Goal: Information Seeking & Learning: Check status

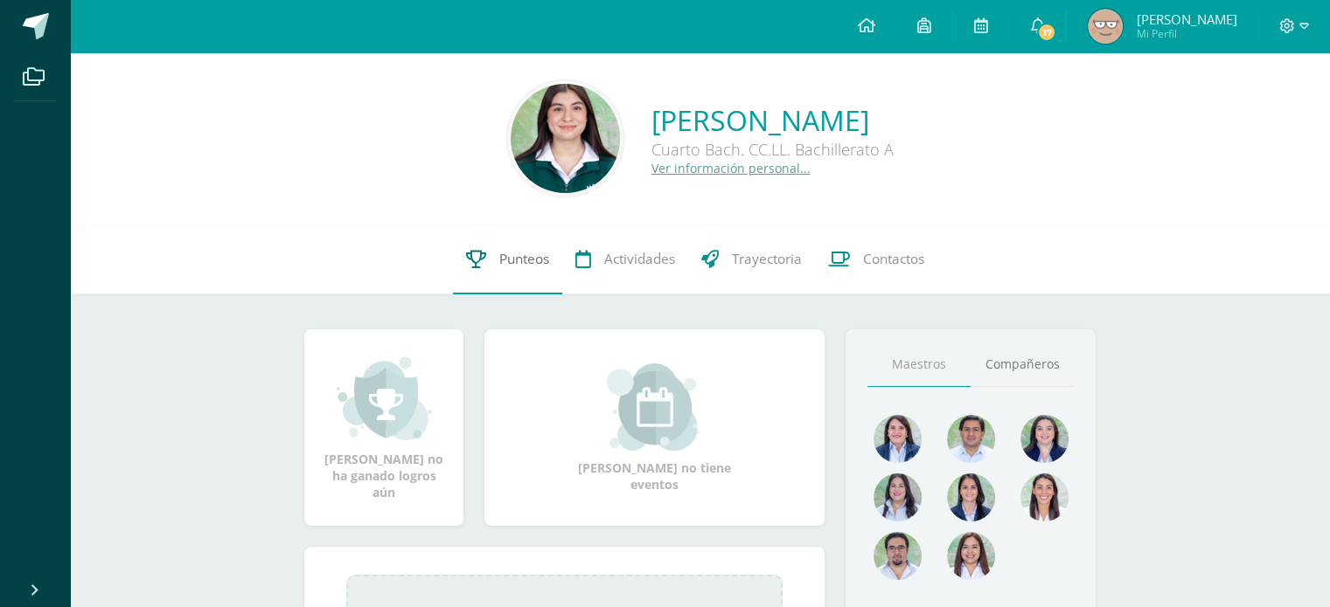
click at [508, 257] on span "Punteos" at bounding box center [524, 259] width 50 height 18
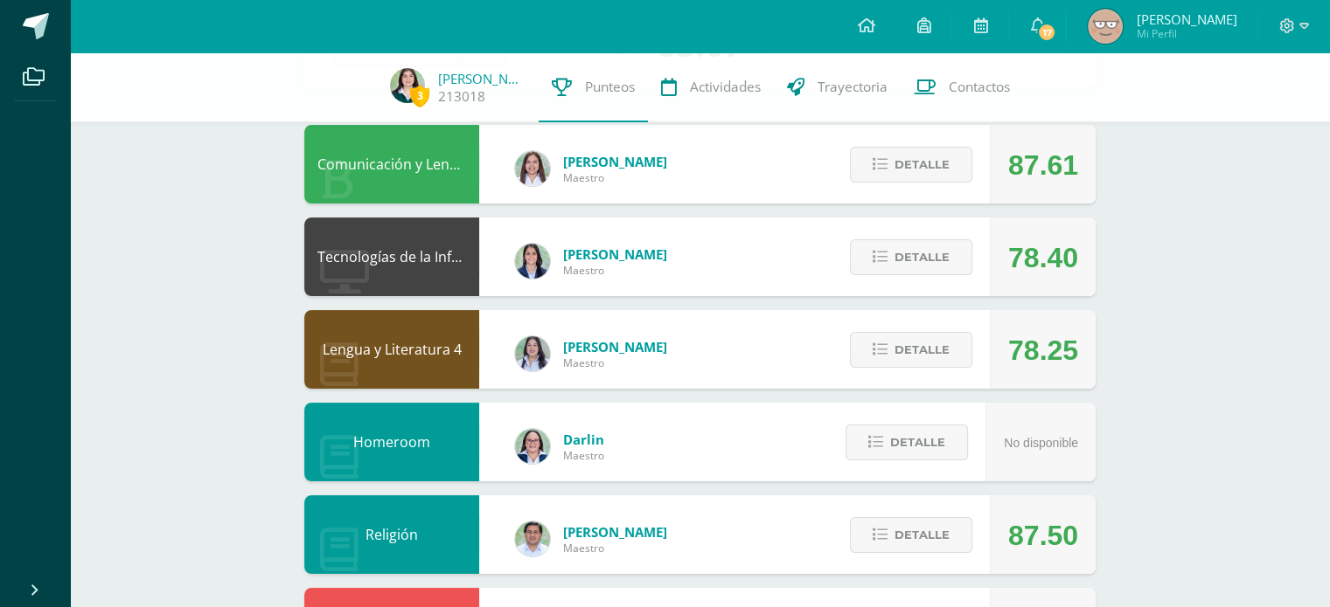
scroll to position [156, 0]
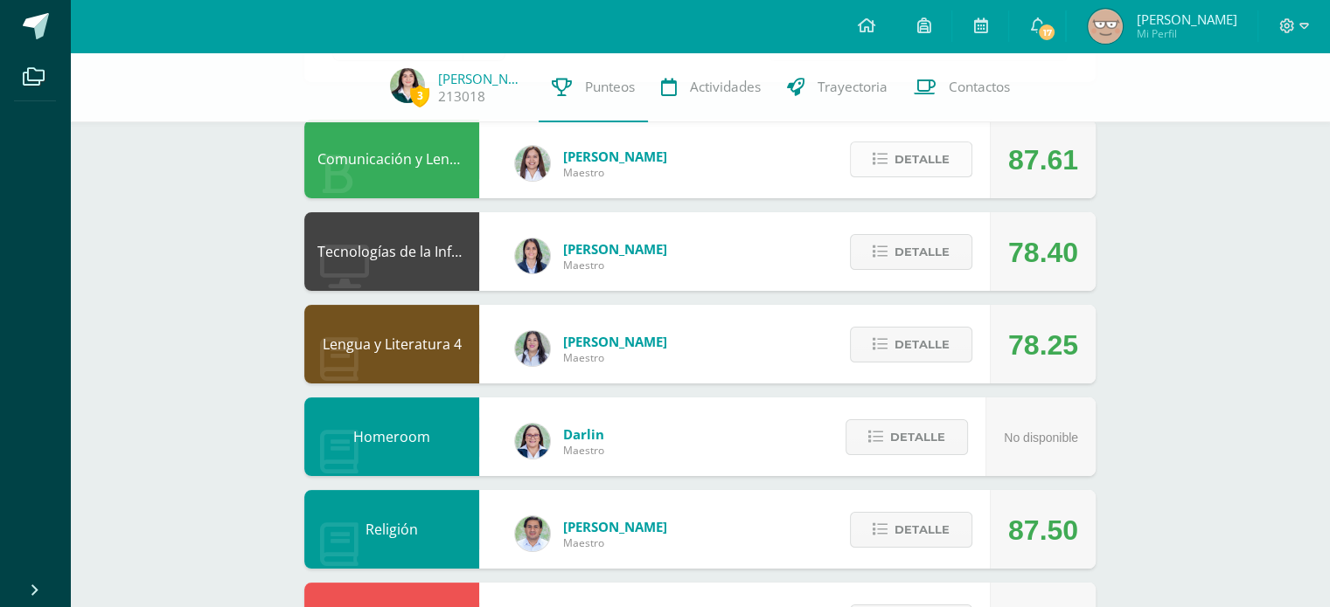
click at [909, 158] on span "Detalle" at bounding box center [921, 159] width 55 height 32
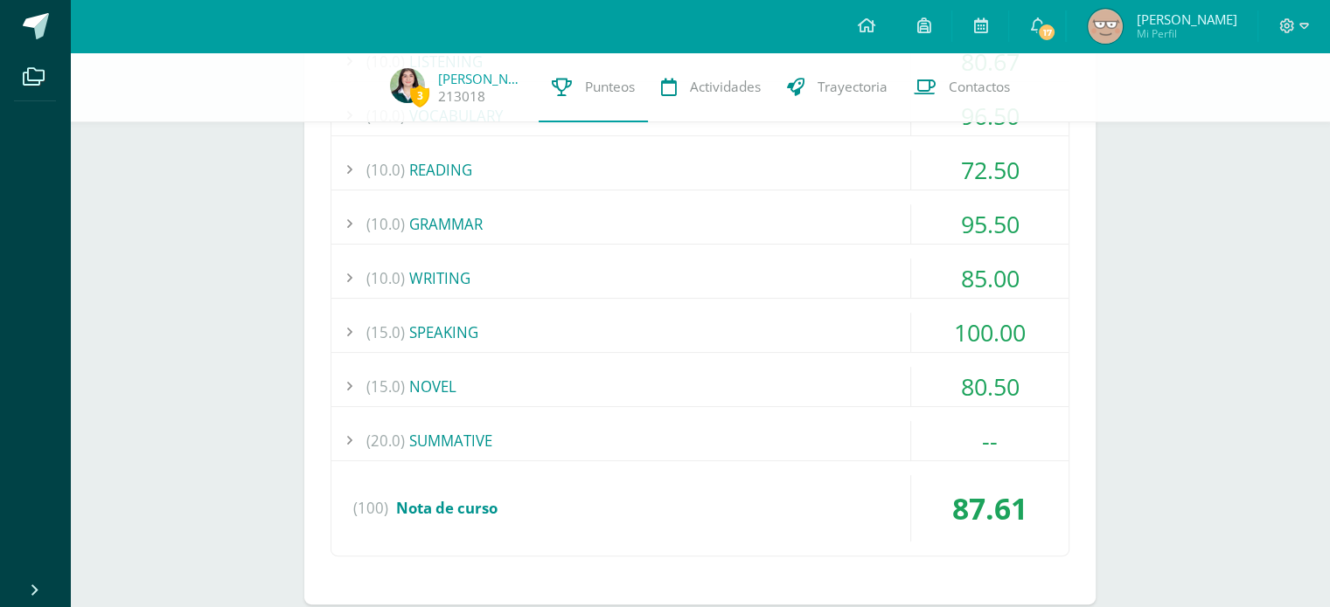
scroll to position [416, 0]
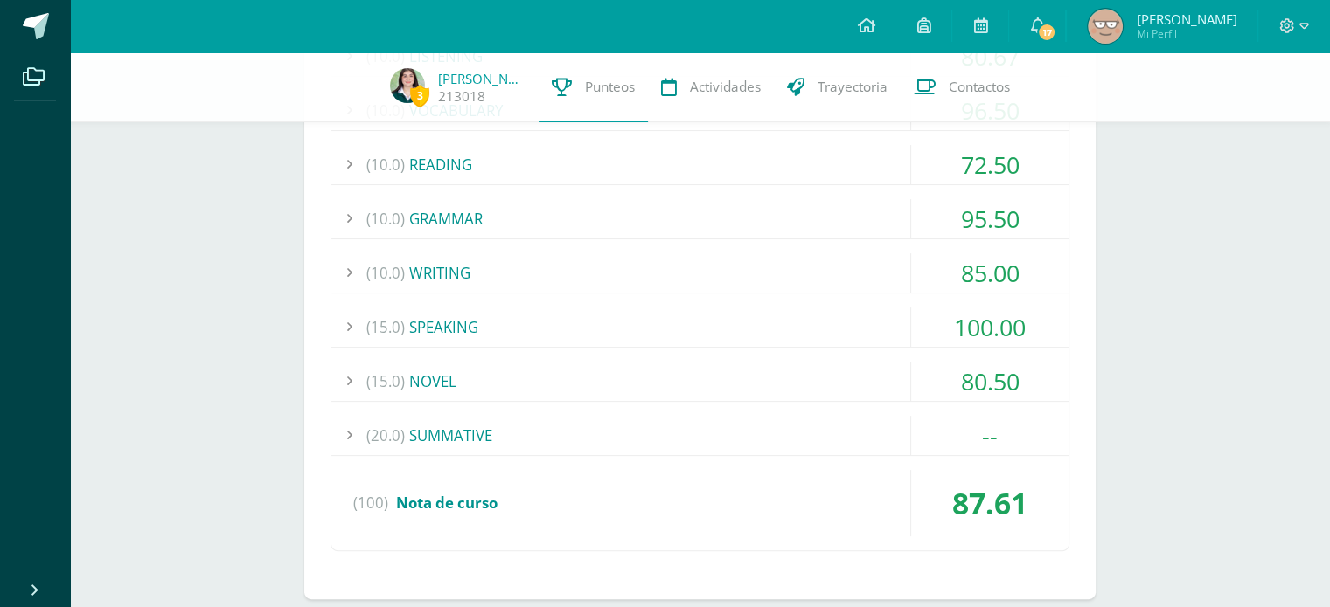
click at [573, 430] on div "(20.0) SUMMATIVE" at bounding box center [699, 435] width 737 height 39
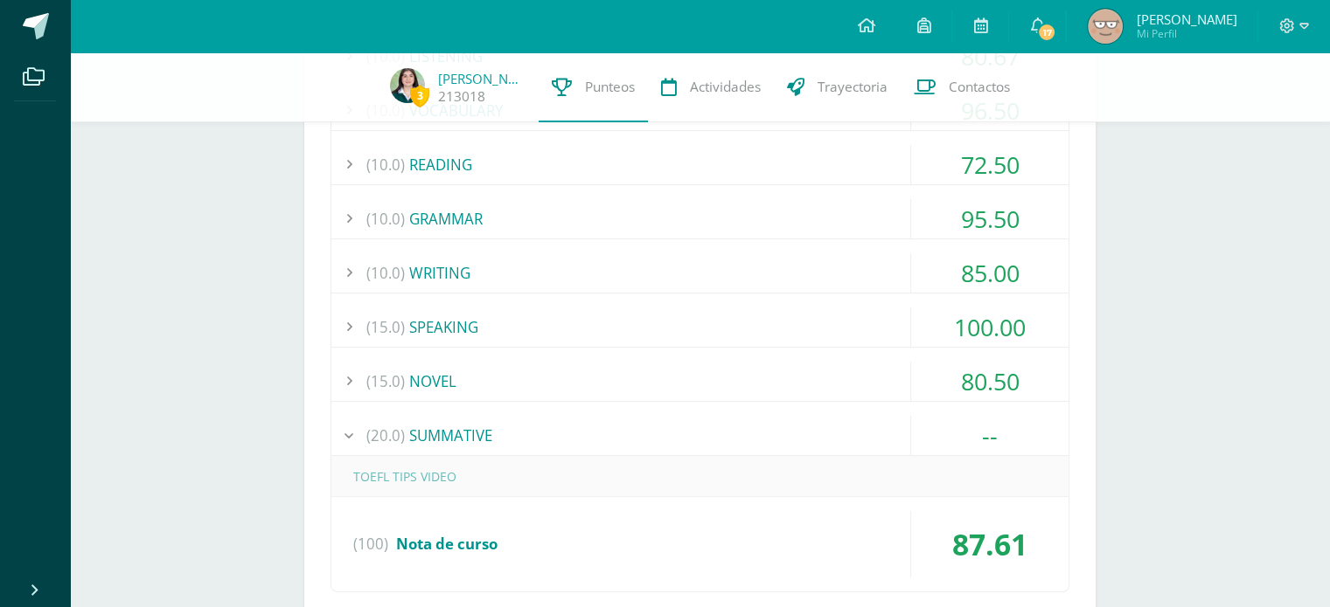
click at [573, 430] on div "(20.0) SUMMATIVE" at bounding box center [699, 435] width 737 height 39
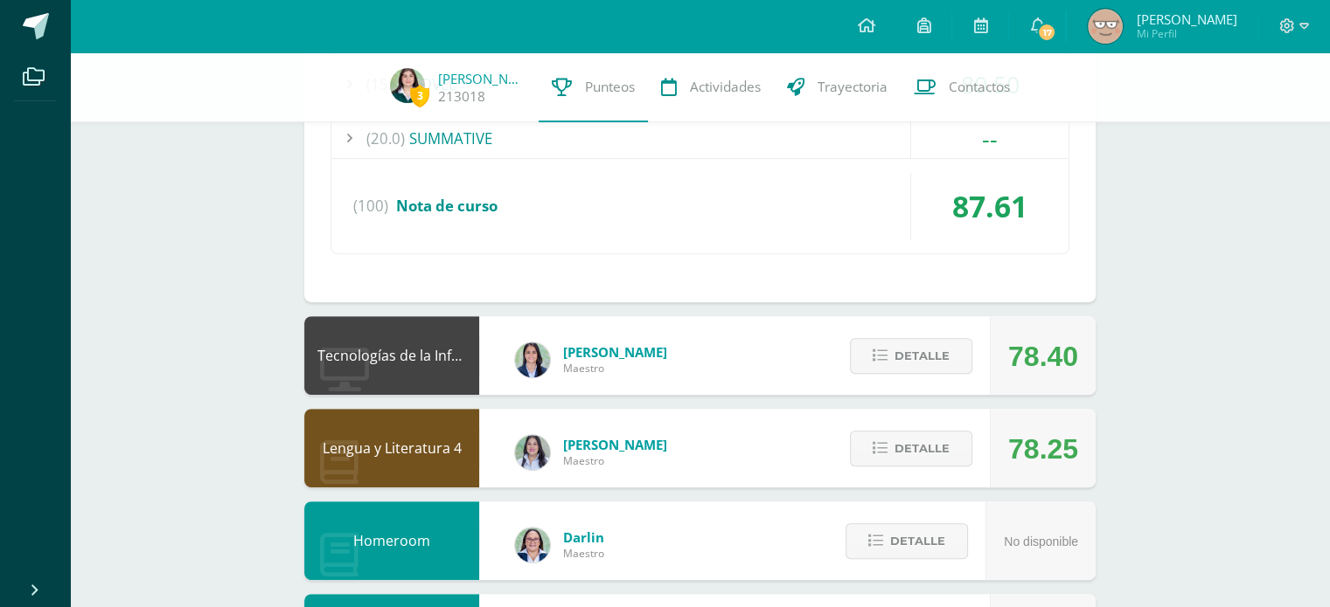
scroll to position [717, 0]
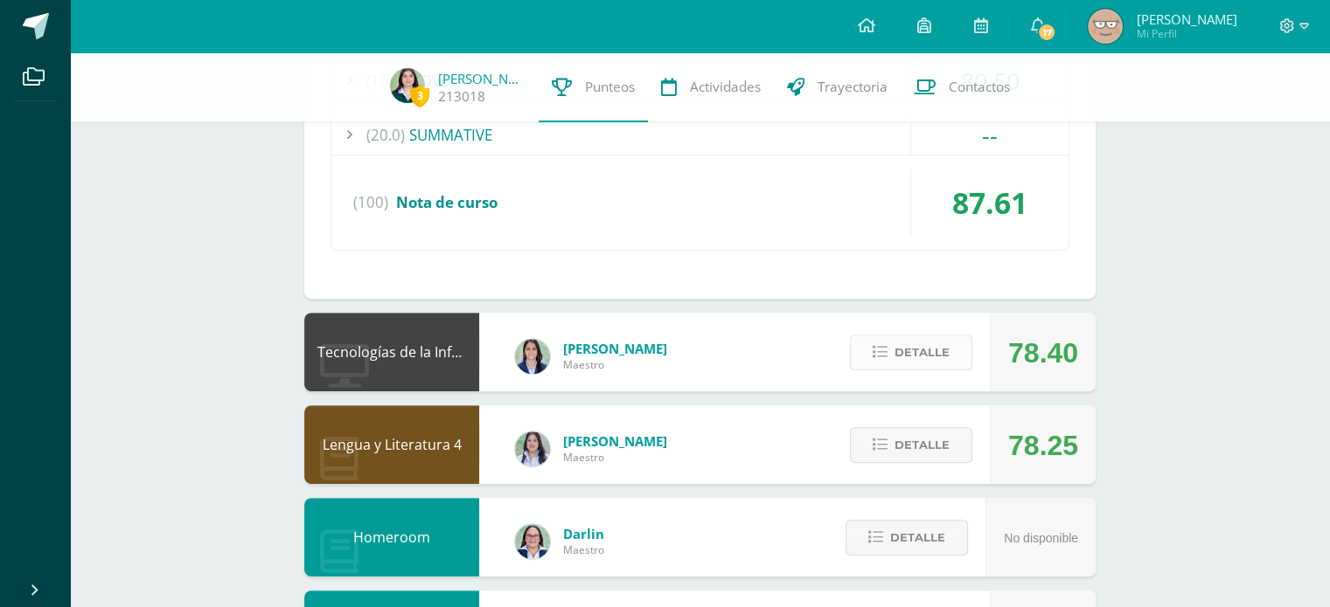
click at [920, 359] on span "Detalle" at bounding box center [921, 353] width 55 height 32
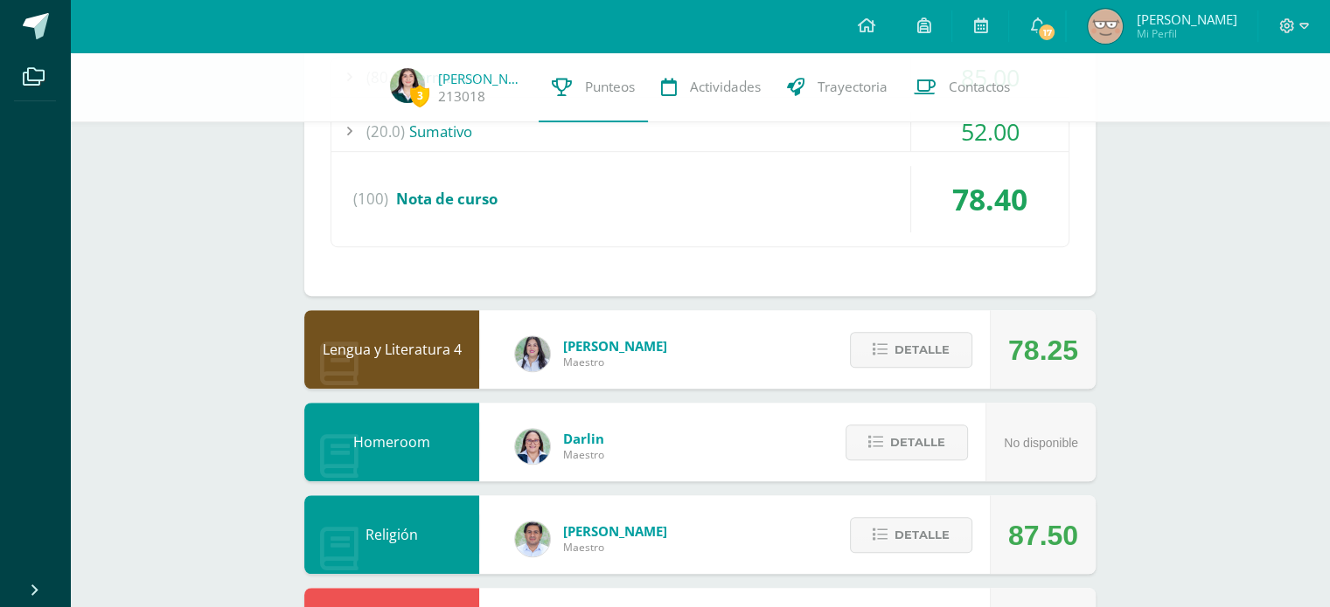
scroll to position [1150, 0]
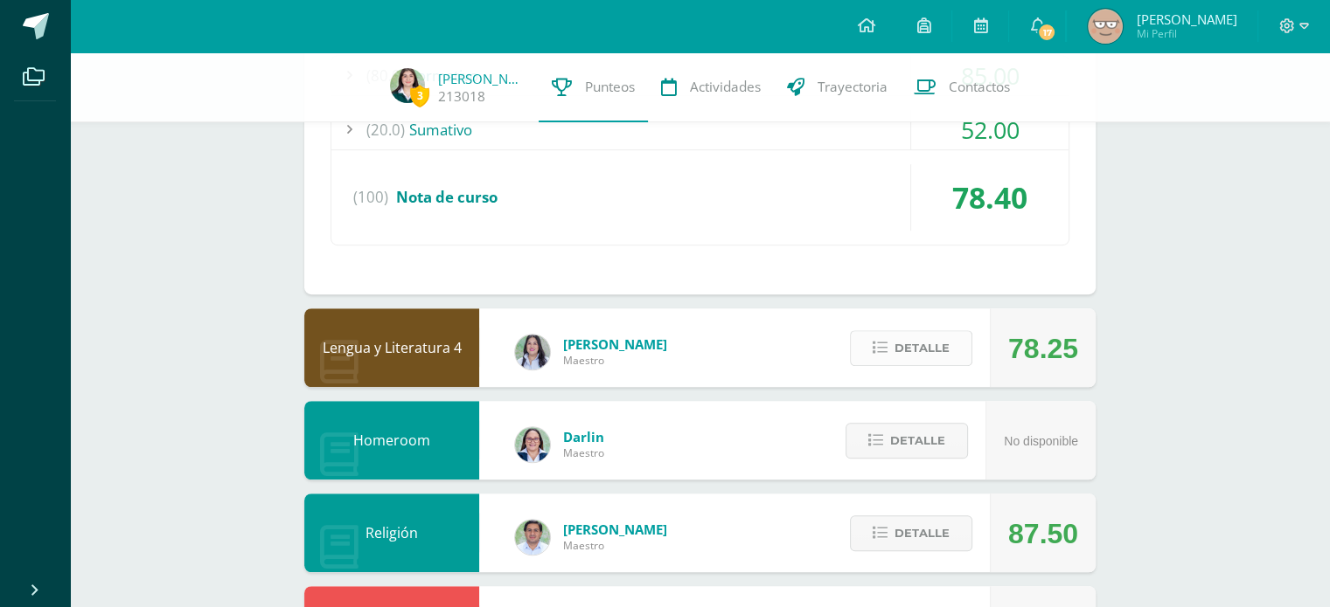
click at [923, 348] on span "Detalle" at bounding box center [921, 348] width 55 height 32
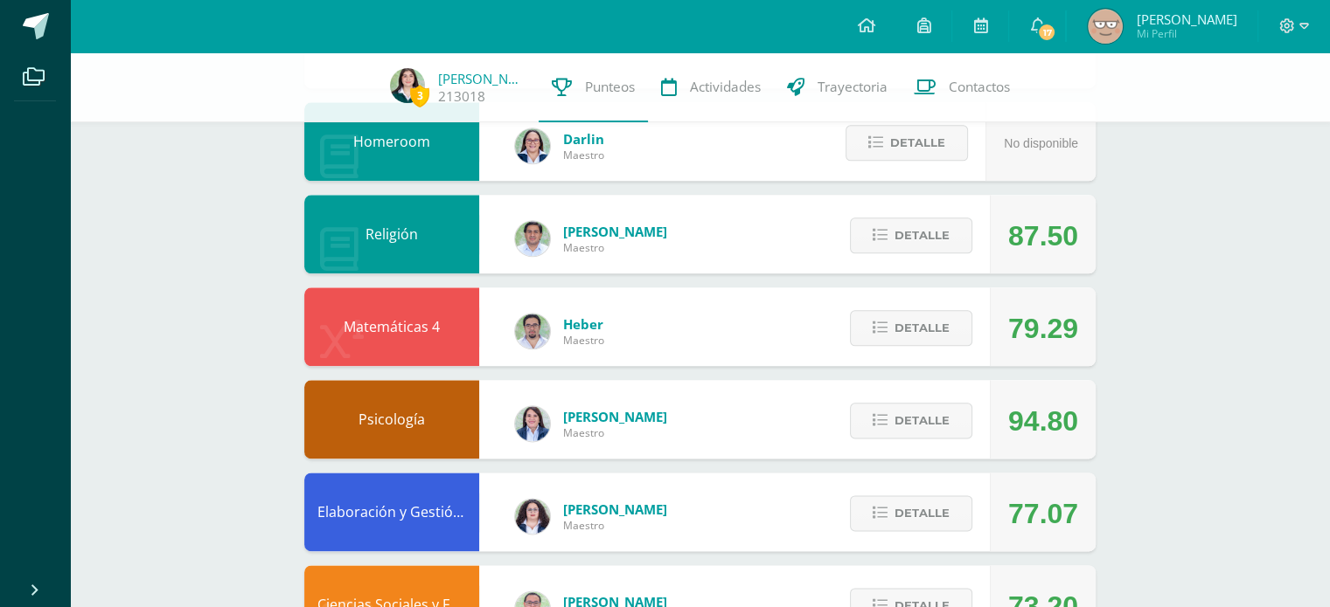
scroll to position [2065, 0]
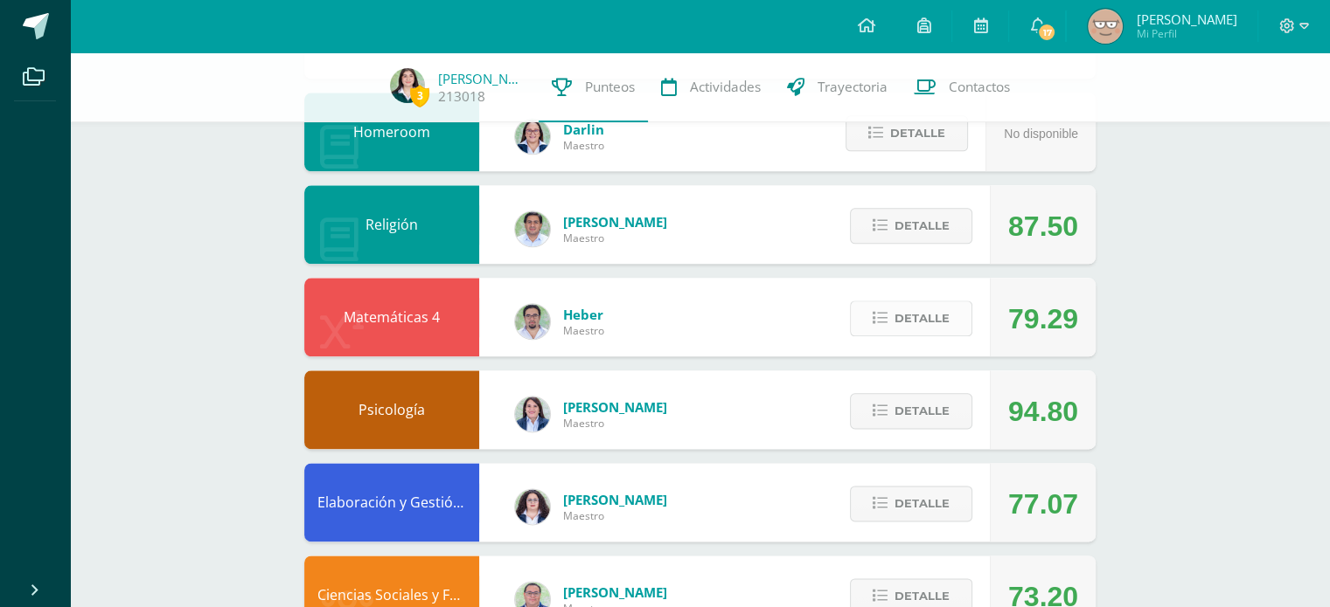
click at [893, 310] on button "Detalle" at bounding box center [911, 319] width 122 height 36
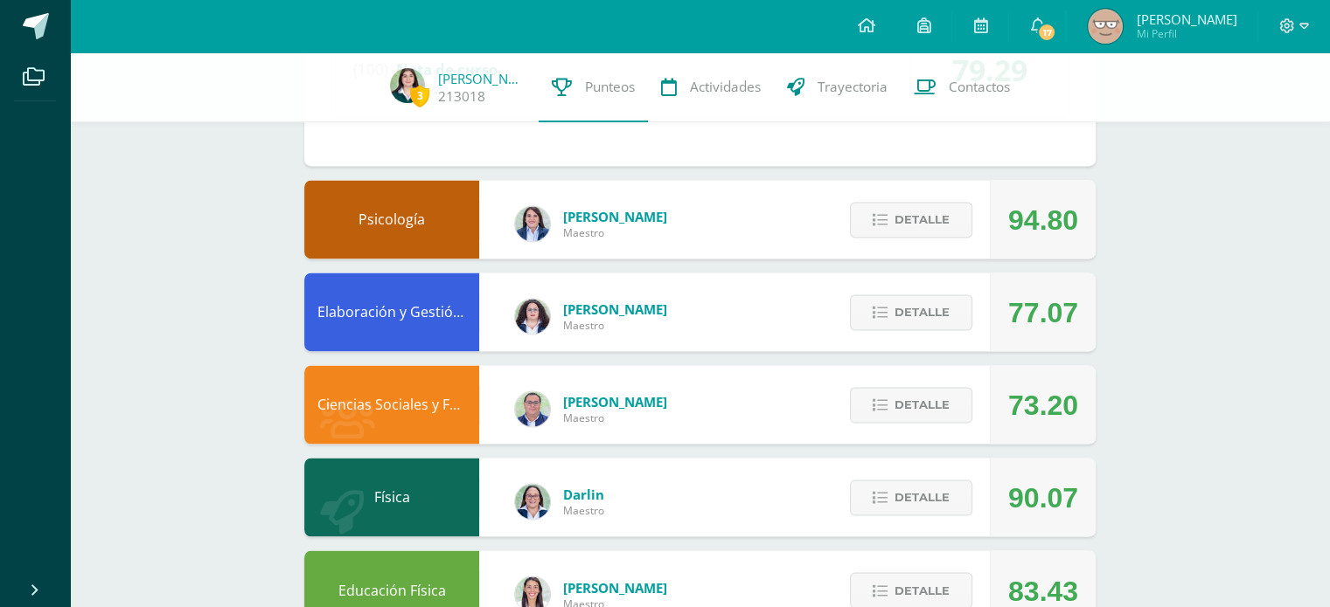
scroll to position [2767, 0]
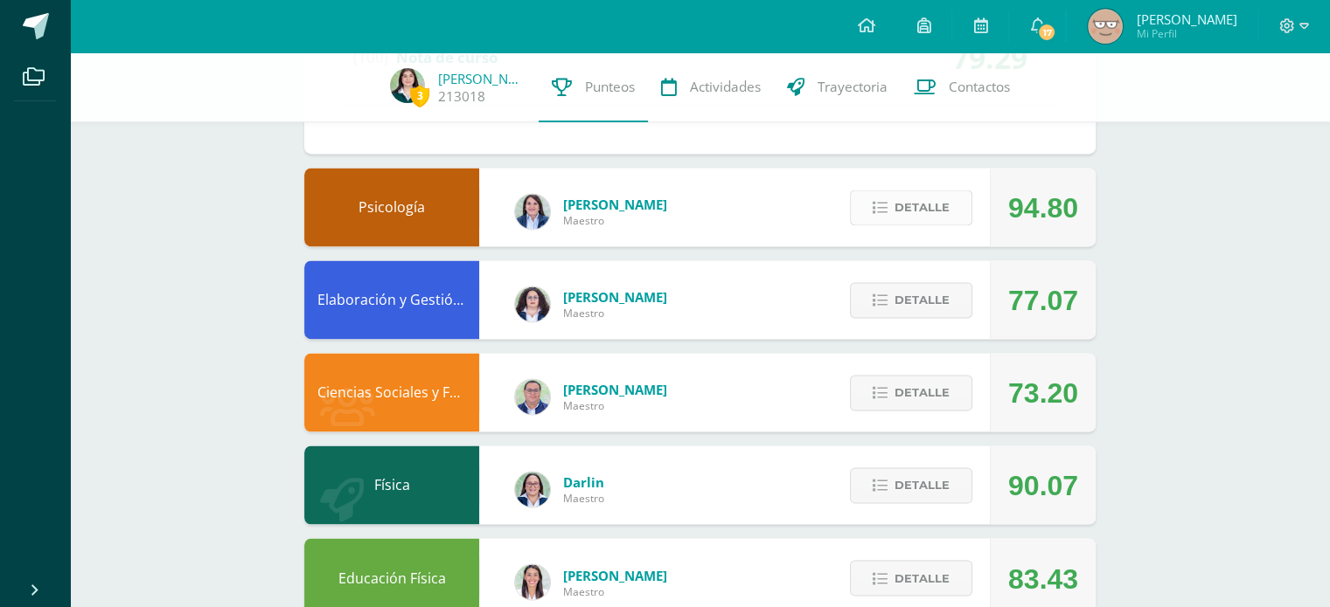
click at [906, 206] on span "Detalle" at bounding box center [921, 207] width 55 height 32
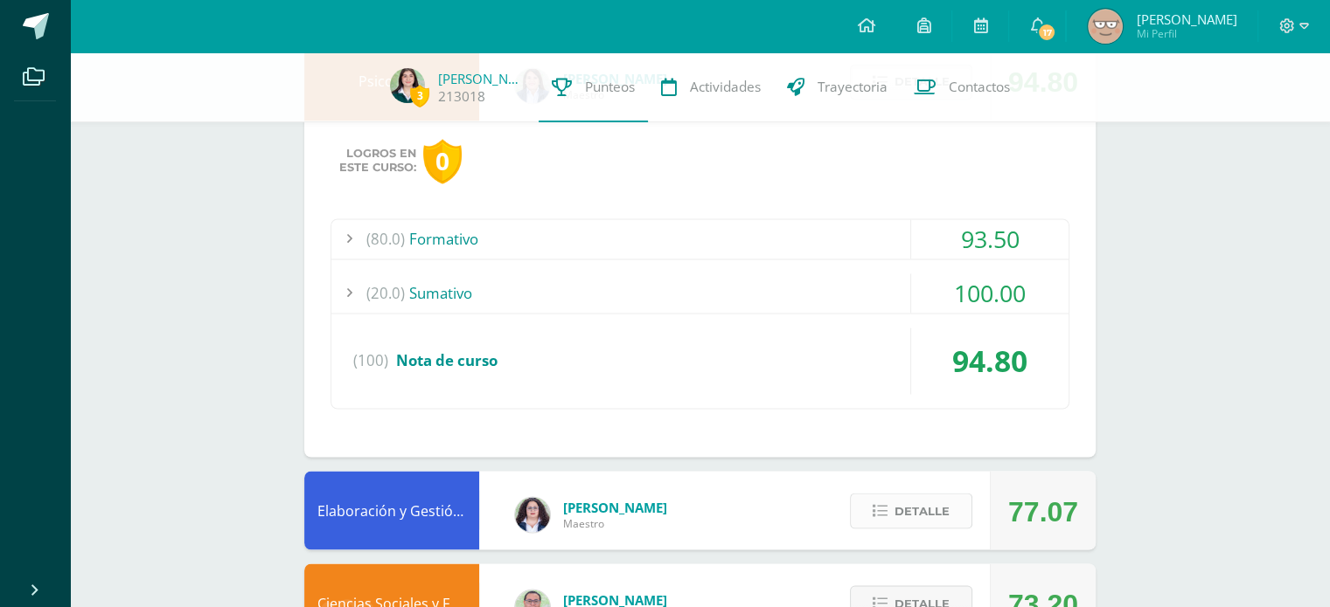
scroll to position [2904, 0]
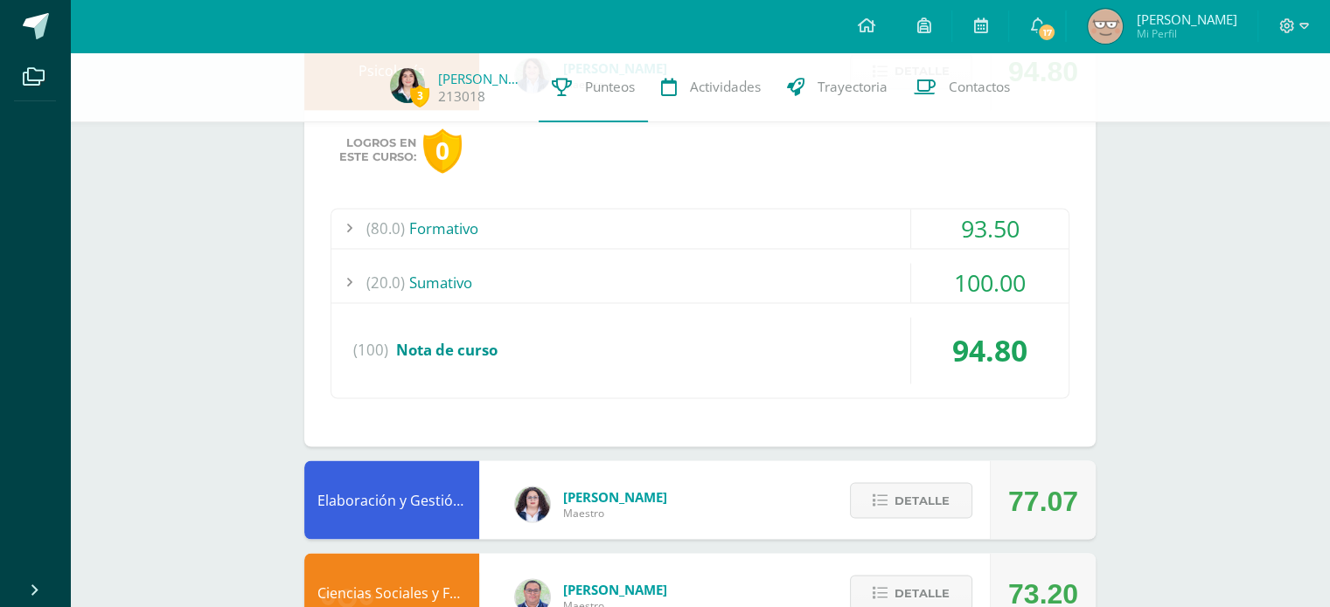
click at [843, 224] on div "(80.0) Formativo" at bounding box center [699, 228] width 737 height 39
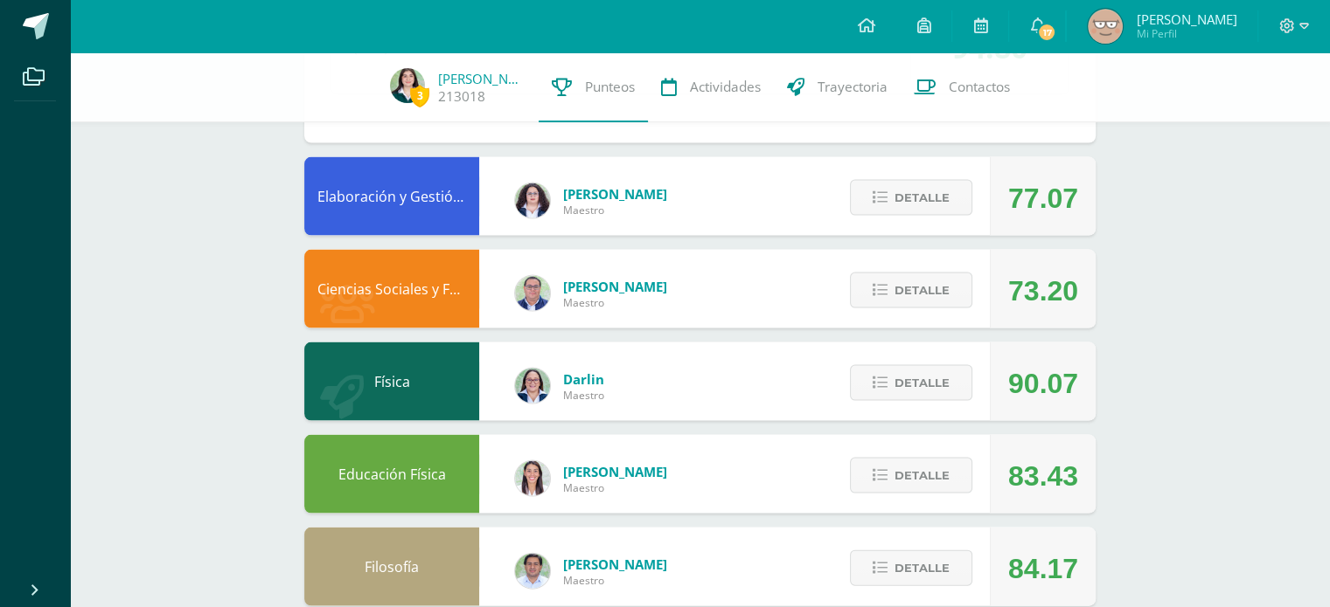
scroll to position [3650, 0]
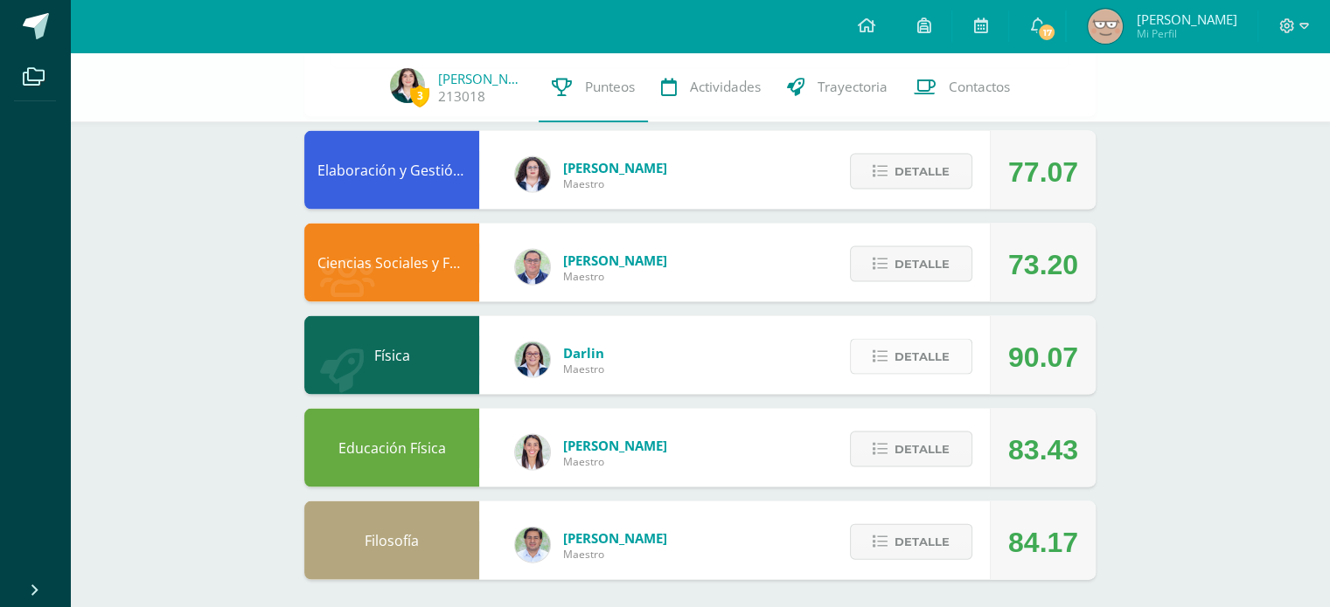
click at [894, 355] on button "Detalle" at bounding box center [911, 357] width 122 height 36
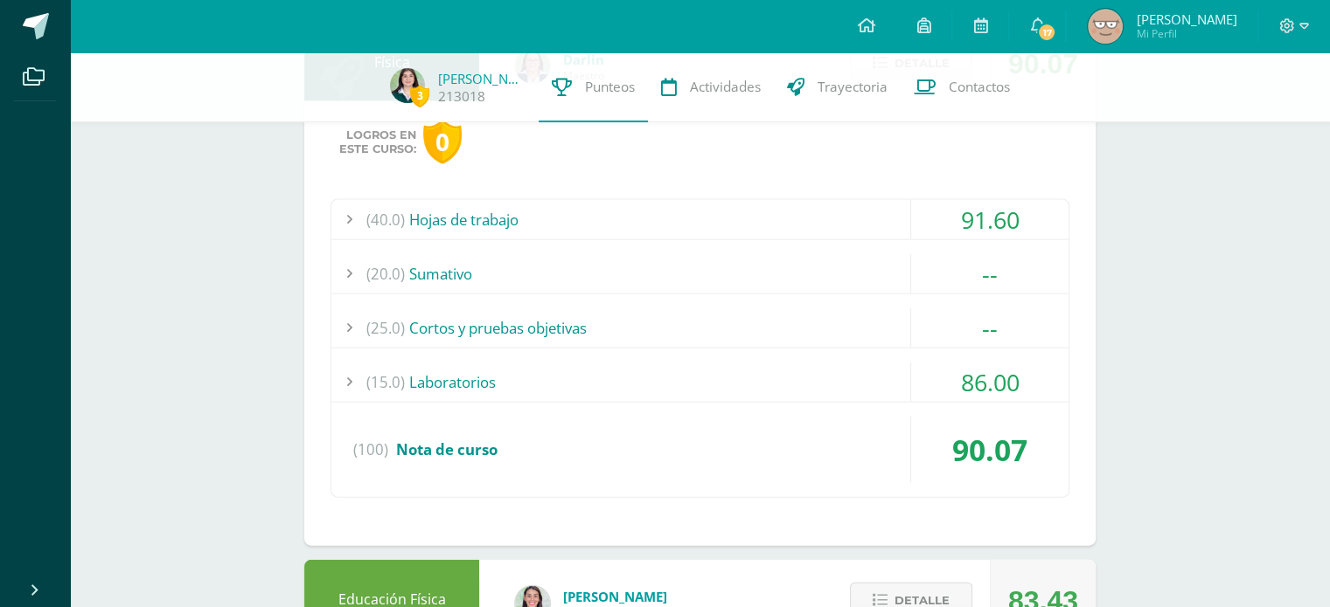
scroll to position [4093, 0]
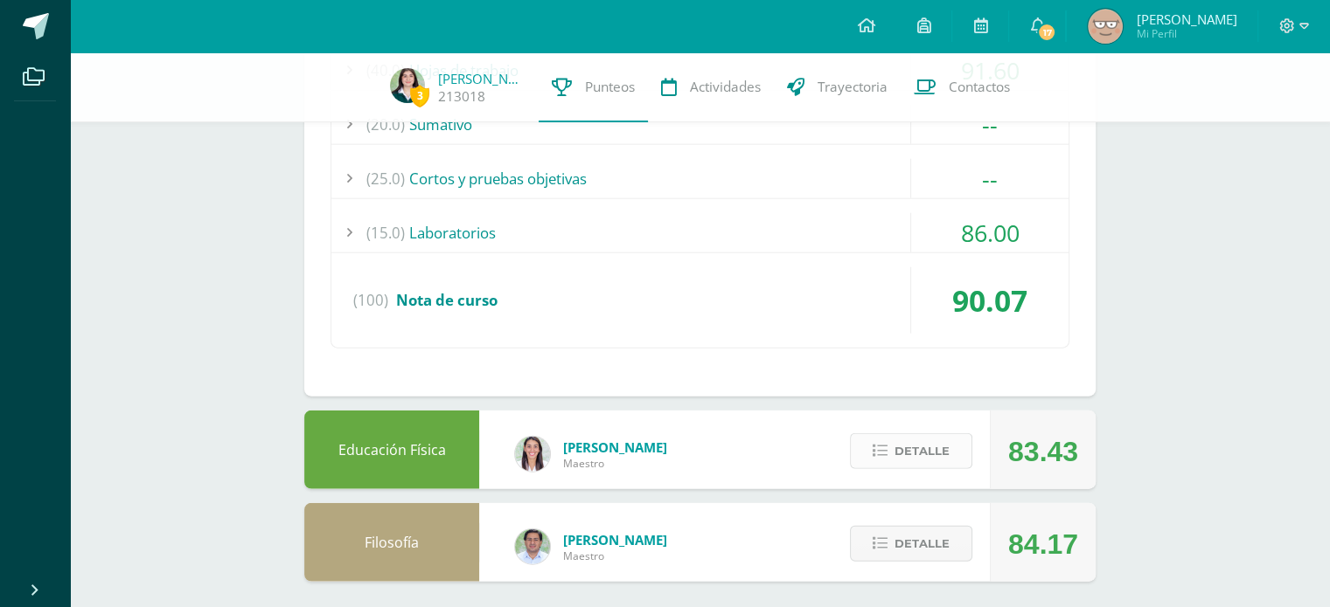
click at [902, 440] on span "Detalle" at bounding box center [921, 451] width 55 height 32
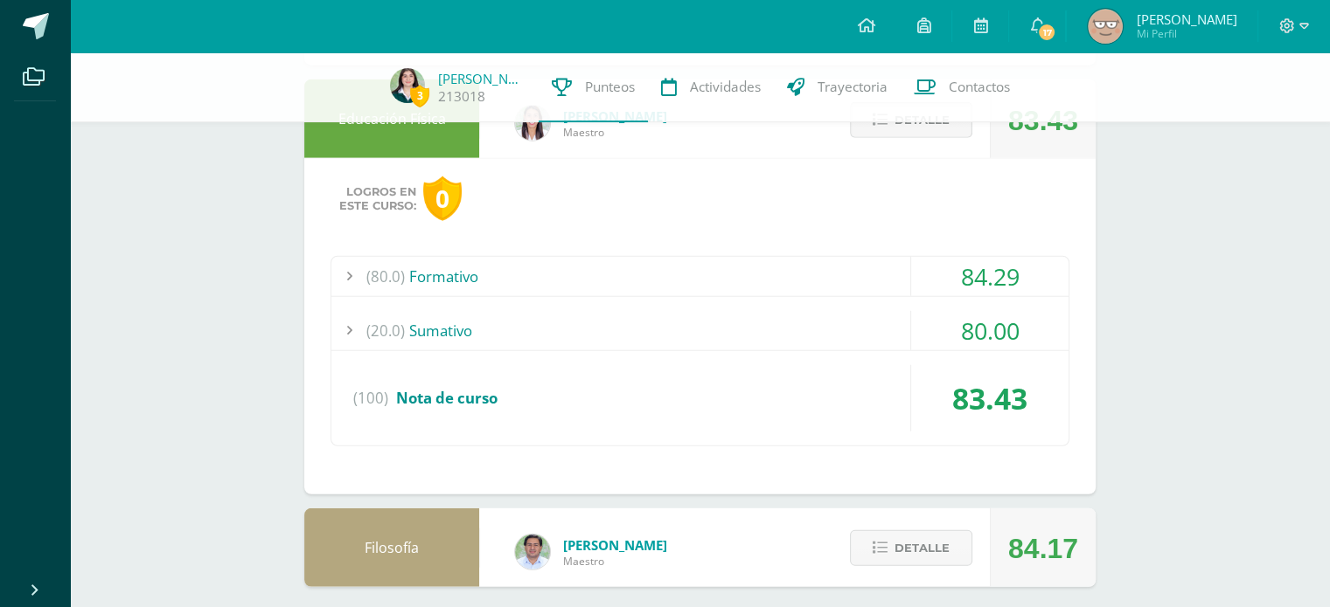
scroll to position [4429, 0]
